Goal: Task Accomplishment & Management: Manage account settings

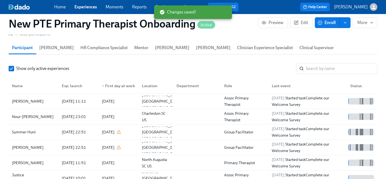
scroll to position [0, 4671]
click at [88, 8] on link "Experiences" at bounding box center [85, 6] width 22 height 5
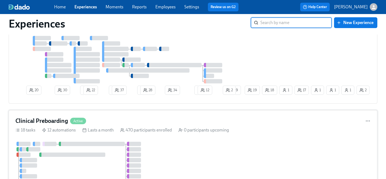
scroll to position [206, 0]
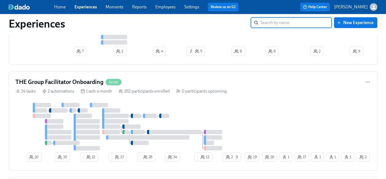
click at [168, 4] on div "Home Experiences Moments Reports Employees Settings Review us on G2" at bounding box center [148, 7] width 189 height 9
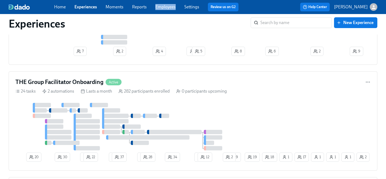
click at [168, 4] on div "Home Experiences Moments Reports Employees Settings Review us on G2" at bounding box center [148, 7] width 189 height 9
click at [163, 8] on link "Employees" at bounding box center [165, 6] width 20 height 5
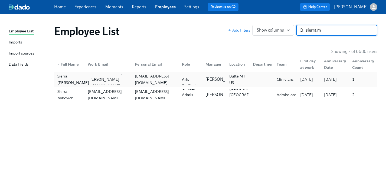
type input "sierra m"
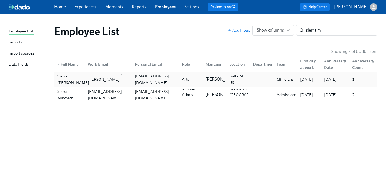
click at [64, 83] on div "Sierra [PERSON_NAME]" at bounding box center [73, 79] width 36 height 13
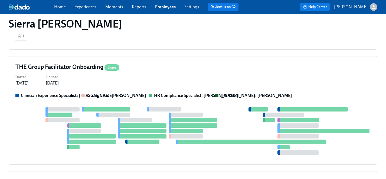
scroll to position [124, 0]
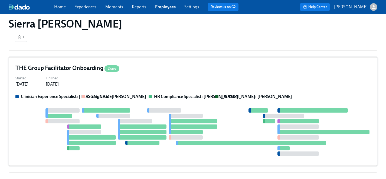
click at [144, 85] on div "Started [DATE] Finished [DATE]" at bounding box center [192, 80] width 355 height 13
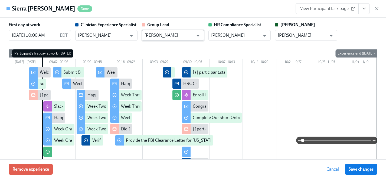
click at [185, 34] on input "[PERSON_NAME]" at bounding box center [168, 35] width 49 height 11
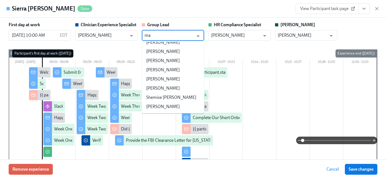
scroll to position [0, 0]
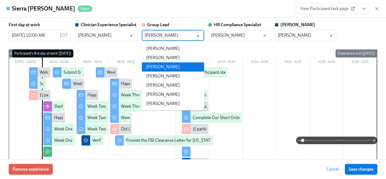
click at [163, 69] on li "[PERSON_NAME]" at bounding box center [173, 66] width 62 height 9
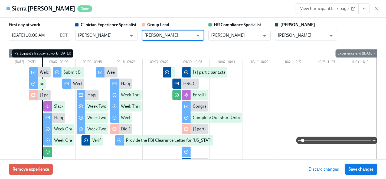
type input "[PERSON_NAME]"
click at [357, 168] on span "Save changes" at bounding box center [360, 169] width 25 height 5
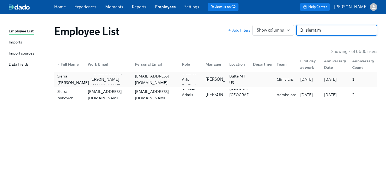
click at [68, 81] on div "Sierra [PERSON_NAME]" at bounding box center [73, 79] width 36 height 13
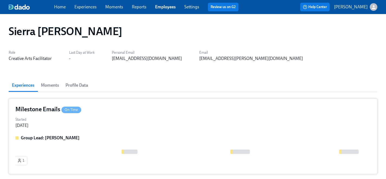
click at [96, 128] on div "Started [DATE]" at bounding box center [192, 122] width 355 height 13
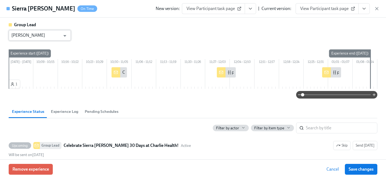
click at [46, 39] on input "[PERSON_NAME]" at bounding box center [35, 35] width 49 height 11
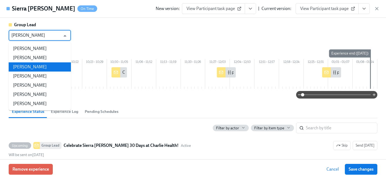
click at [33, 67] on li "[PERSON_NAME]" at bounding box center [40, 66] width 62 height 9
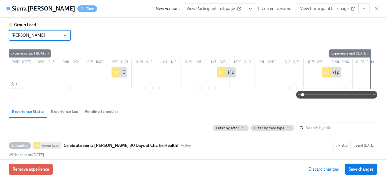
type input "[PERSON_NAME]"
click at [366, 170] on span "Save changes" at bounding box center [360, 169] width 25 height 5
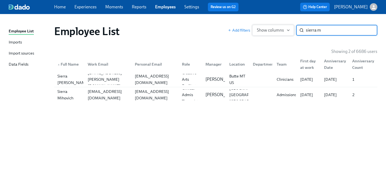
drag, startPoint x: 331, startPoint y: 30, endPoint x: 253, endPoint y: 30, distance: 77.9
click at [253, 30] on div "Add filters Show columns sierra m ​" at bounding box center [302, 30] width 149 height 11
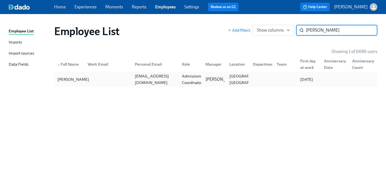
type input "[PERSON_NAME]"
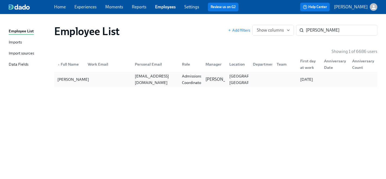
click at [63, 78] on div "[PERSON_NAME]" at bounding box center [73, 79] width 36 height 6
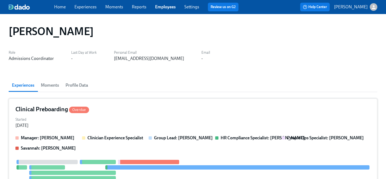
click at [124, 120] on div "Started [DATE]" at bounding box center [192, 122] width 355 height 13
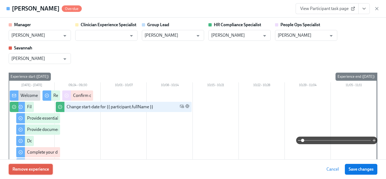
click at [42, 171] on span "Remove experience" at bounding box center [30, 169] width 37 height 5
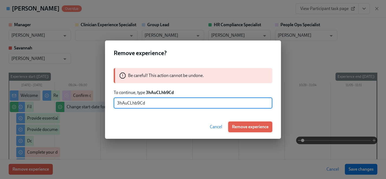
type input "3hAuCLhb9Cd"
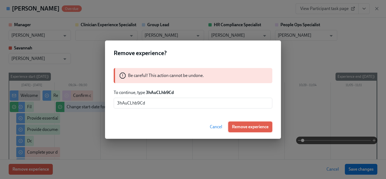
click at [254, 127] on span "Remove experience" at bounding box center [250, 126] width 37 height 5
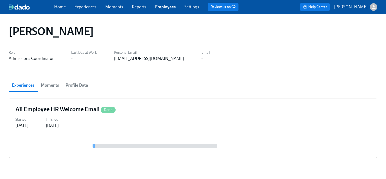
click at [83, 6] on link "Experiences" at bounding box center [85, 6] width 22 height 5
